Goal: Navigation & Orientation: Find specific page/section

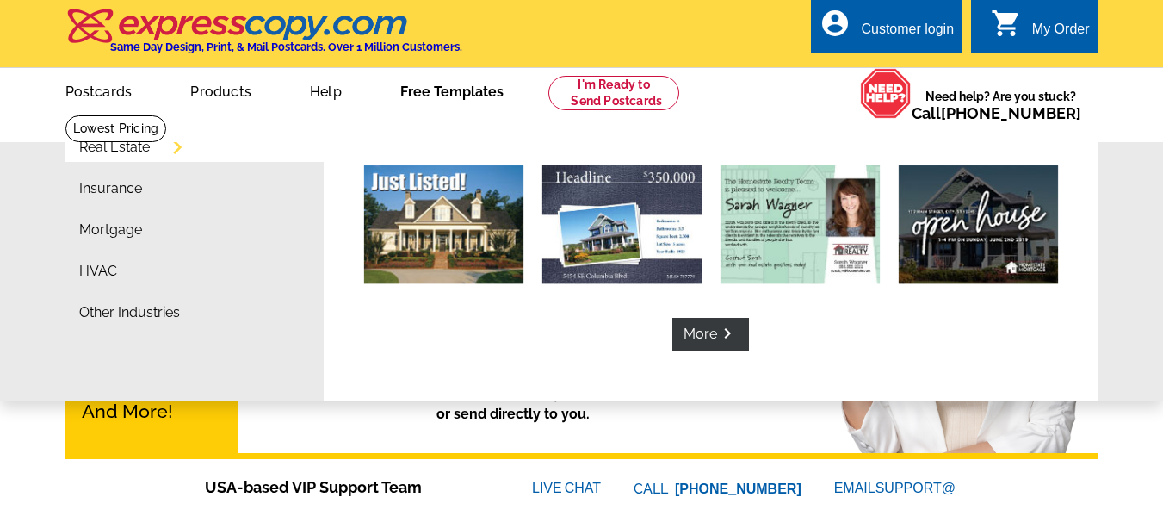
click at [462, 96] on link "Free Templates" at bounding box center [452, 90] width 158 height 40
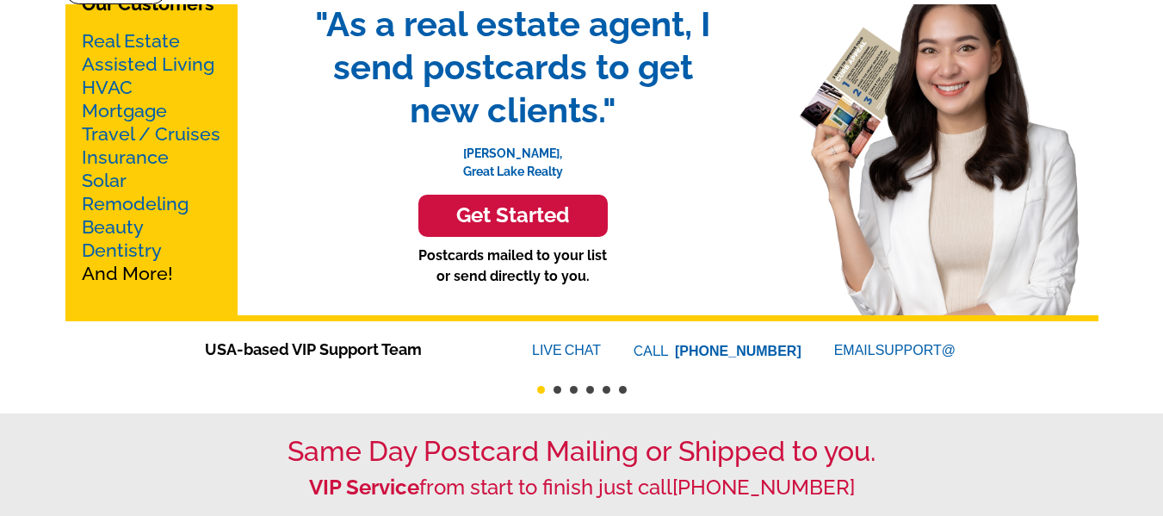
scroll to position [344, 0]
